Goal: Transaction & Acquisition: Purchase product/service

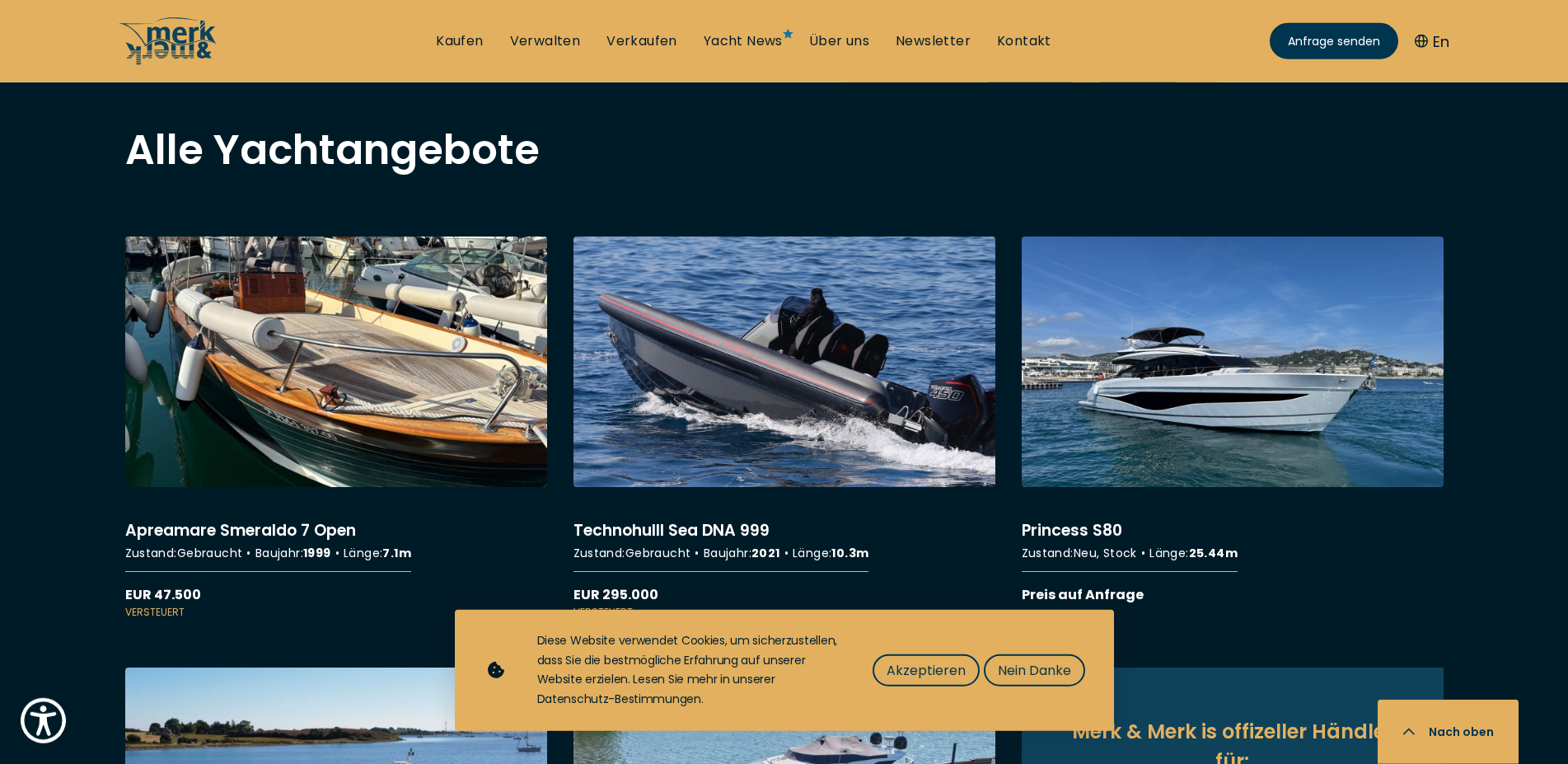
scroll to position [1346, 0]
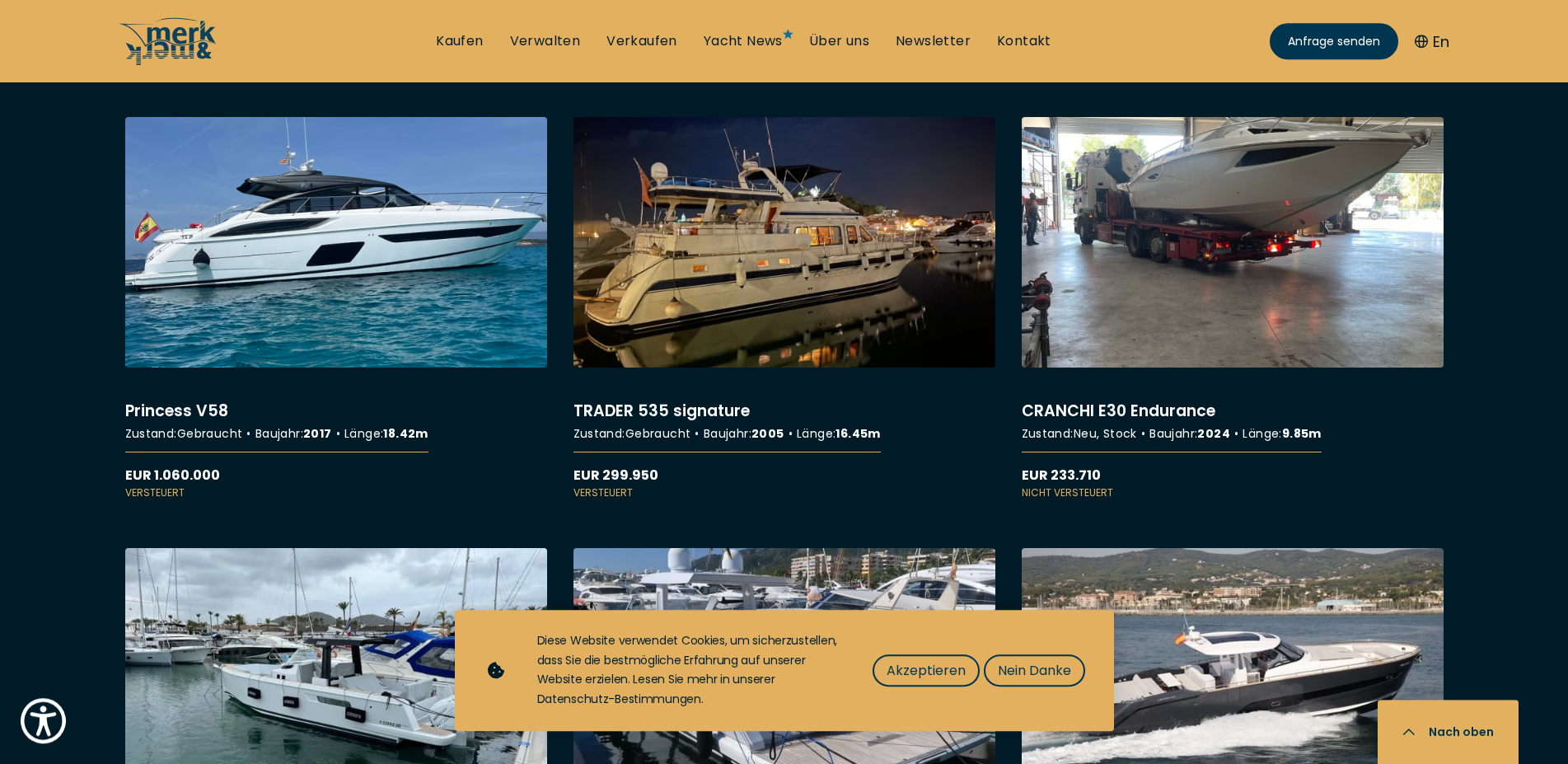
scroll to position [4527, 0]
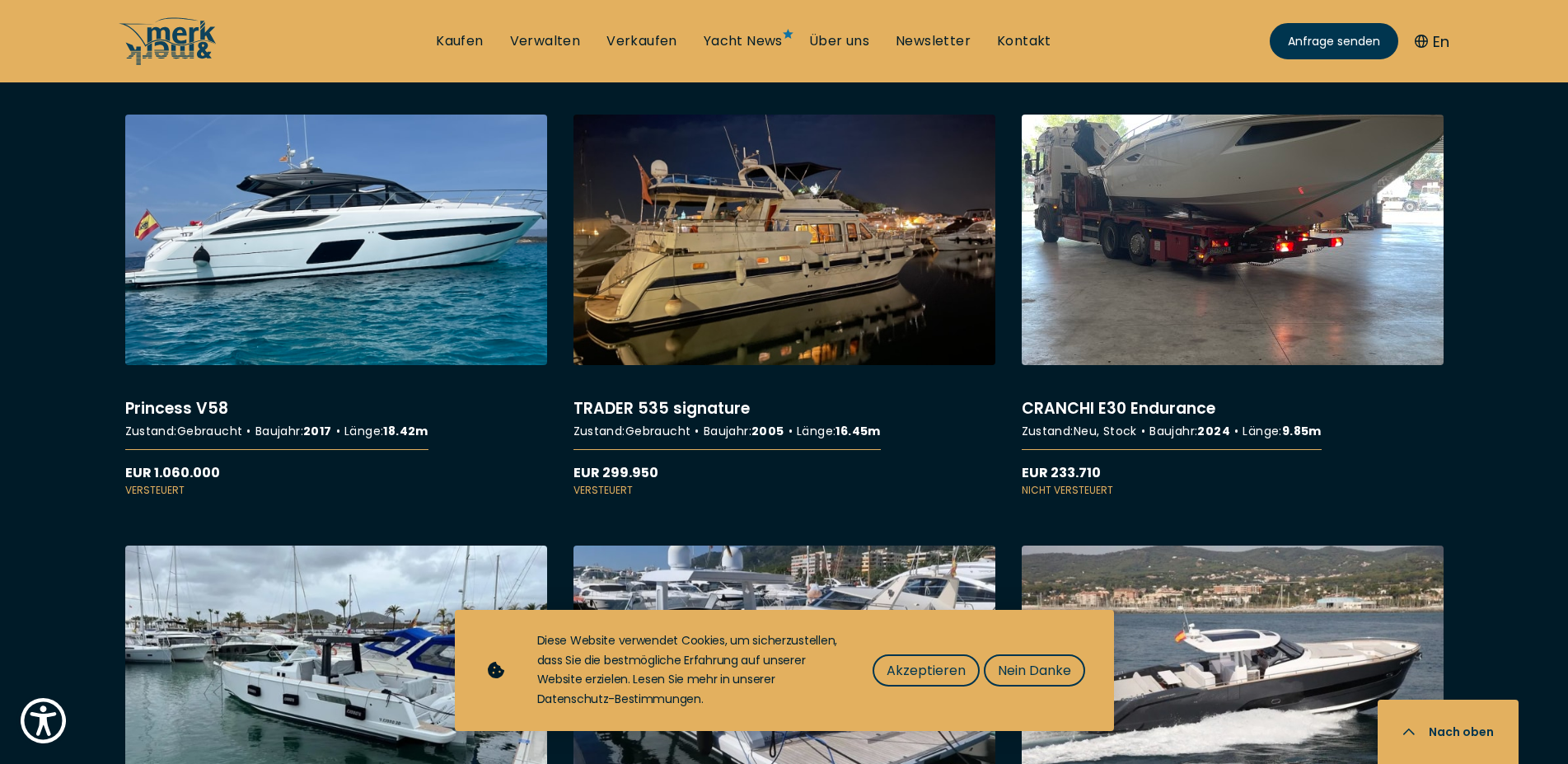
click at [1283, 279] on link "More details about CRANCHI E30 Endurance" at bounding box center [1232, 307] width 422 height 384
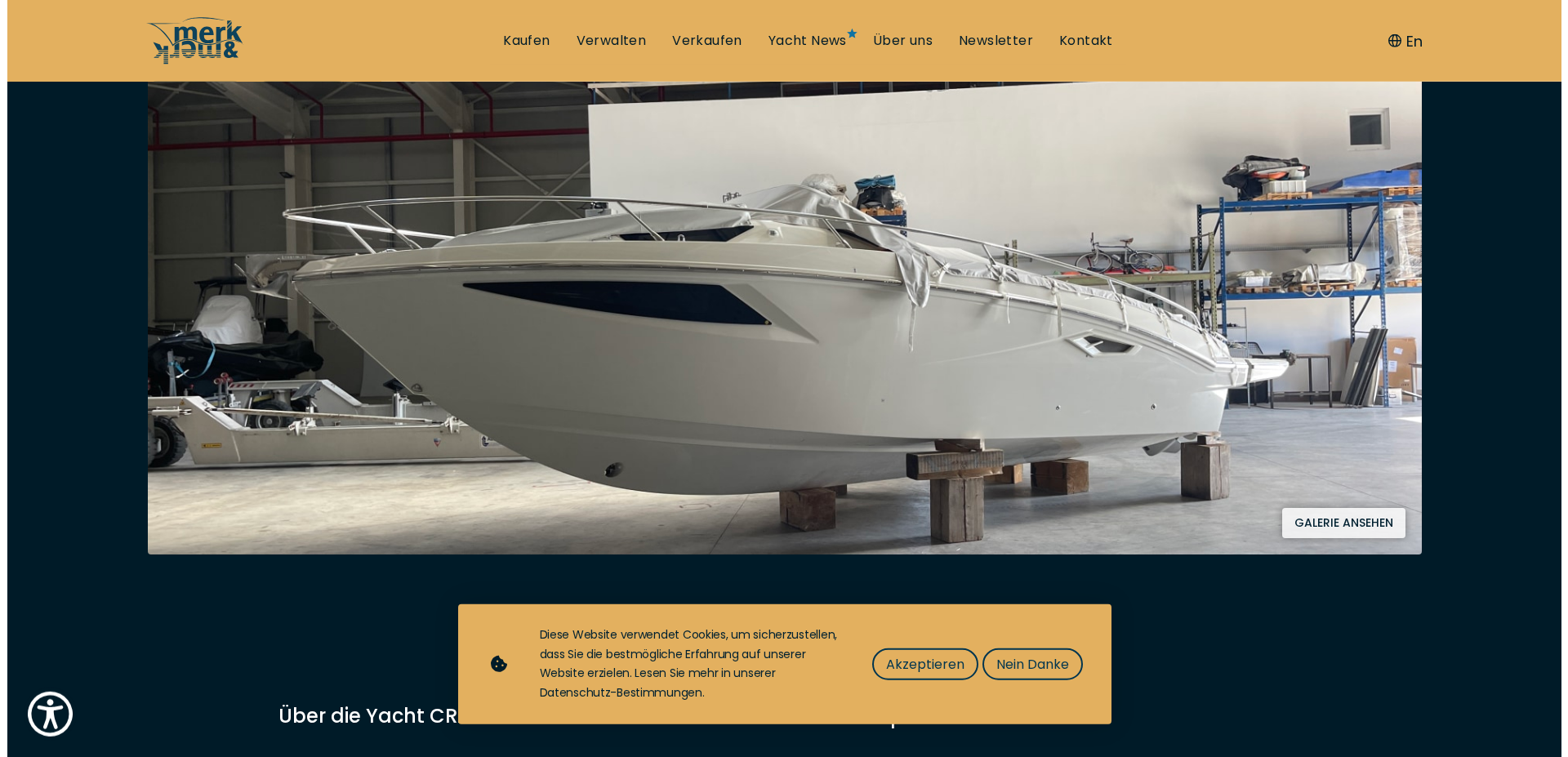
scroll to position [333, 0]
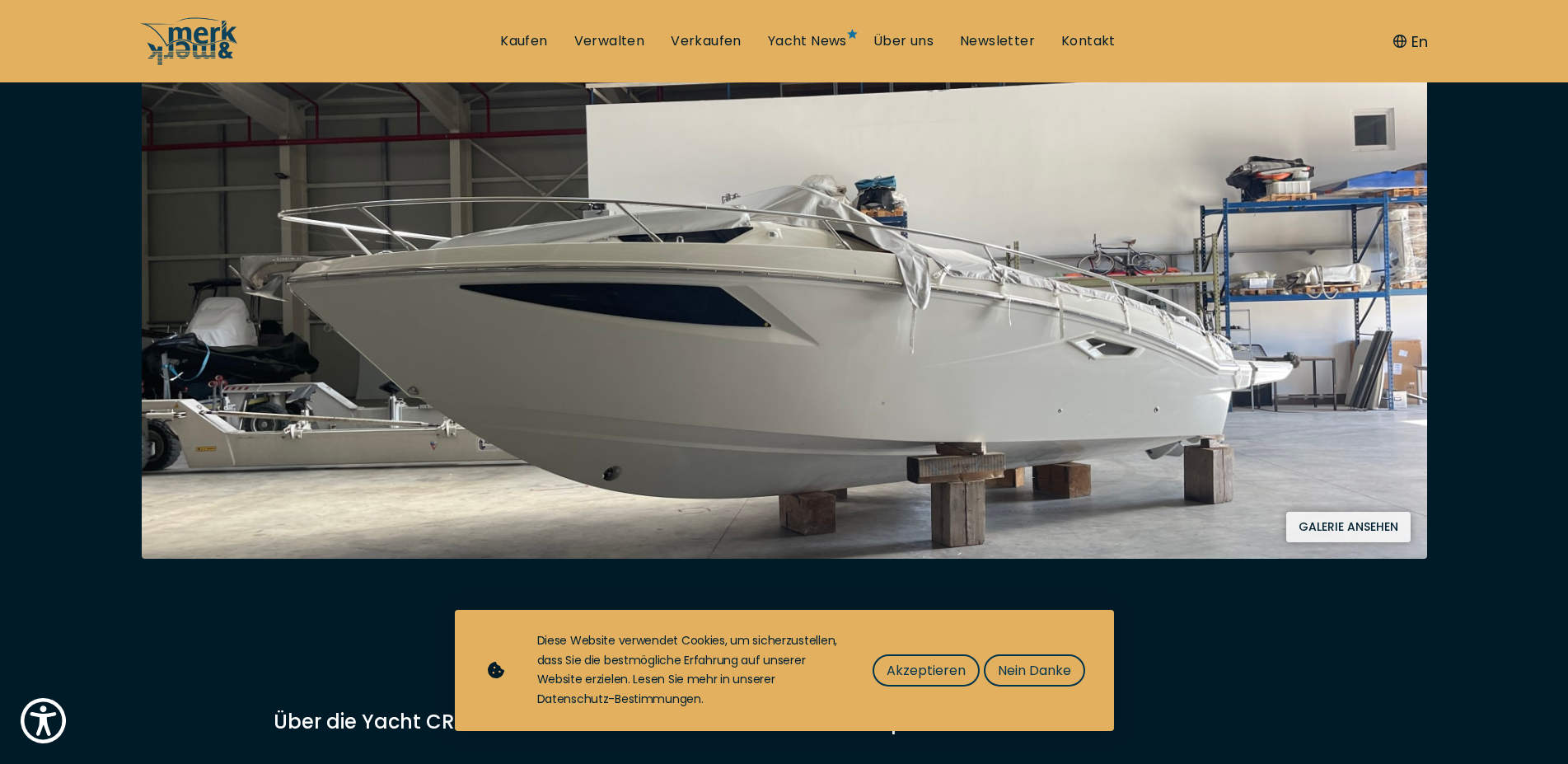
click at [1322, 518] on button "Galerie ansehen" at bounding box center [1349, 527] width 125 height 30
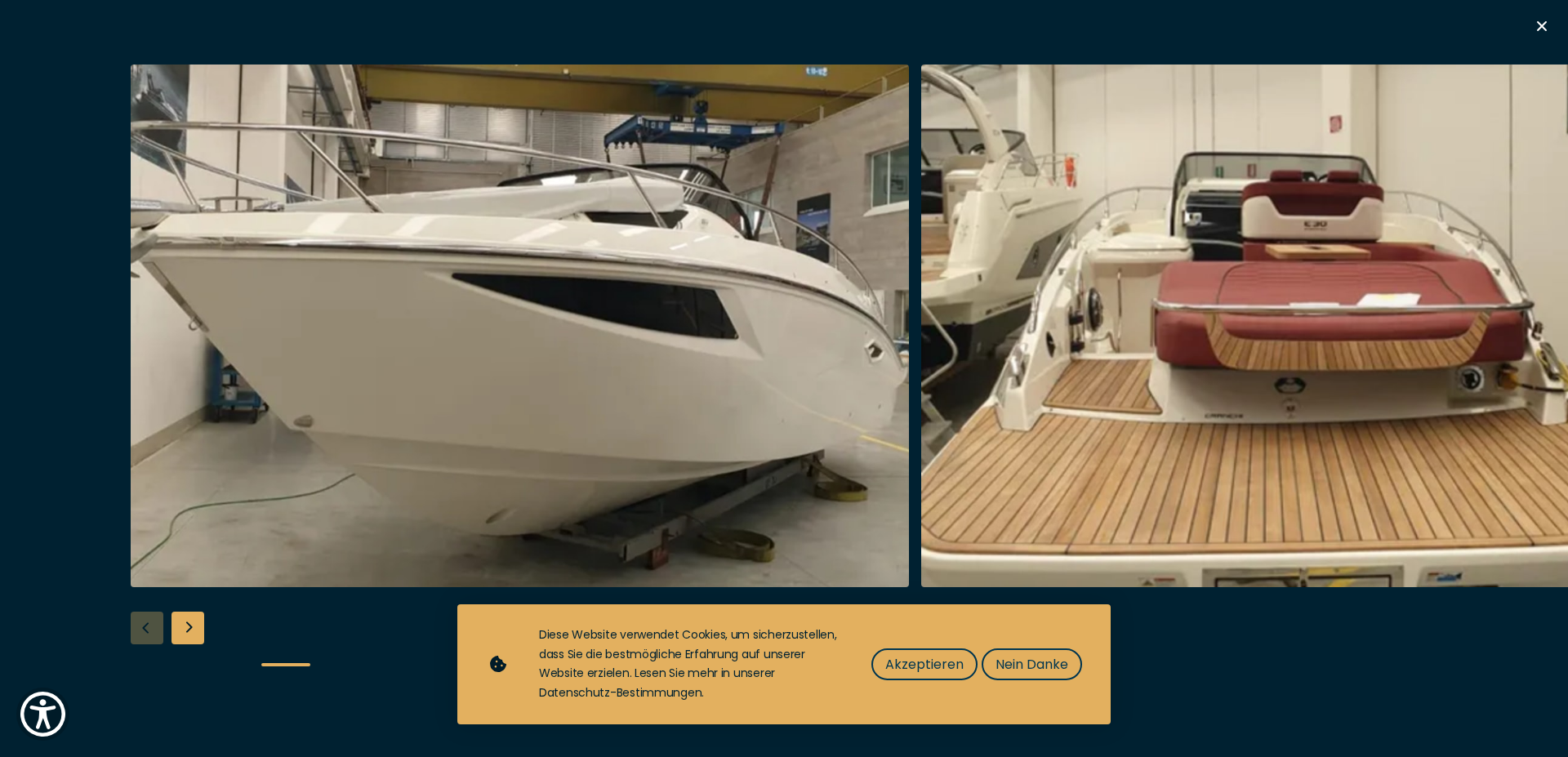
click at [1310, 506] on img "button" at bounding box center [1310, 326] width 779 height 523
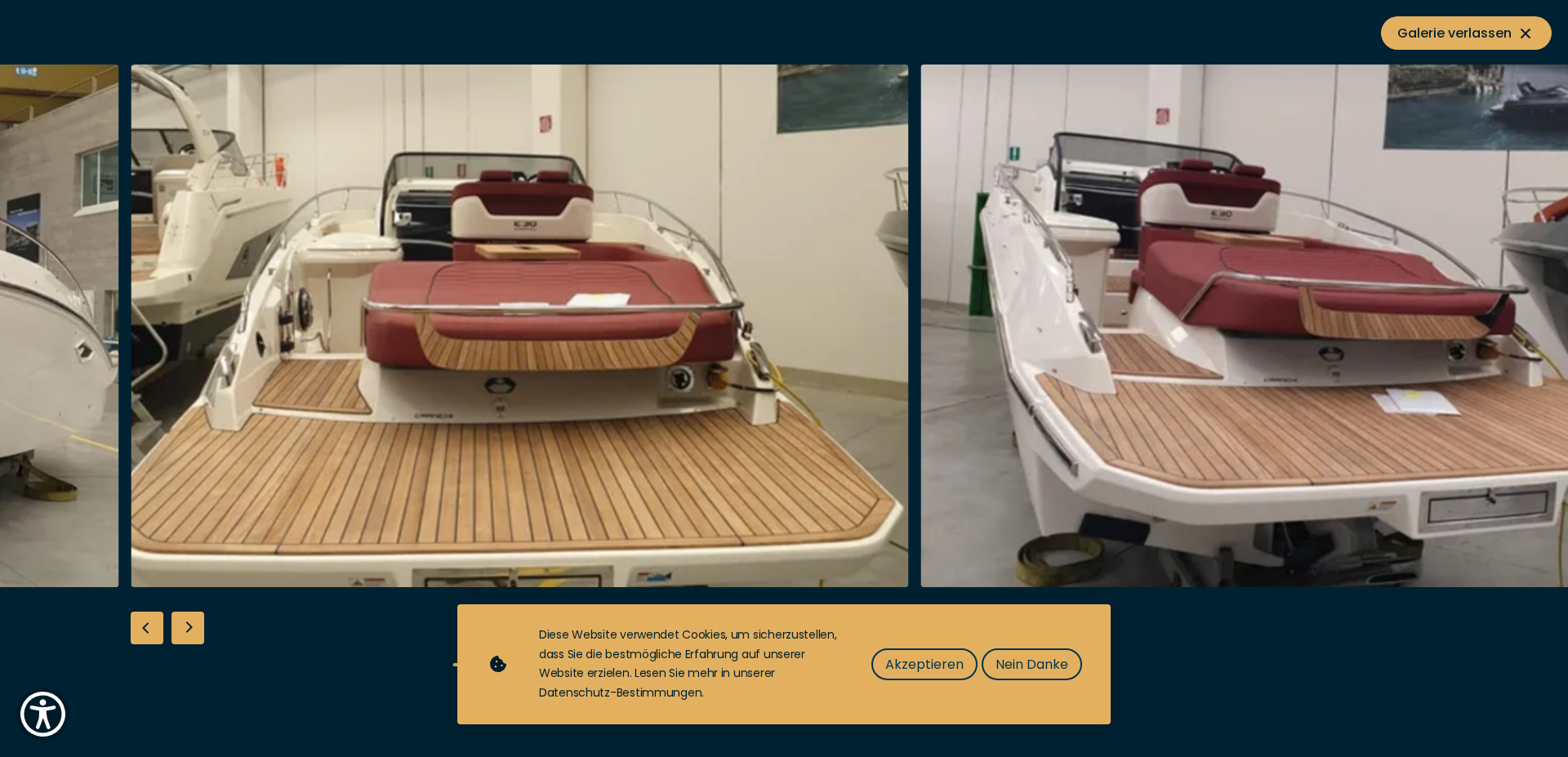
click at [1310, 506] on img "button" at bounding box center [1310, 326] width 779 height 523
click at [1553, 304] on img "button" at bounding box center [1310, 326] width 779 height 523
